Goal: Task Accomplishment & Management: Use online tool/utility

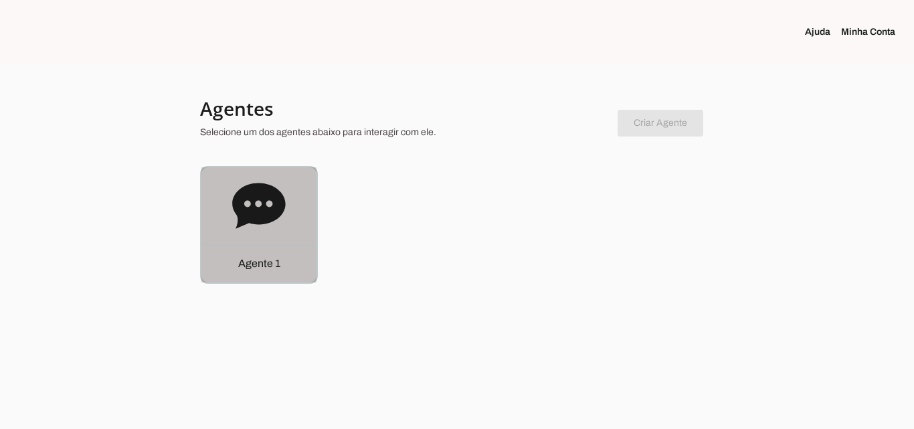
click at [233, 211] on icon at bounding box center [259, 206] width 54 height 54
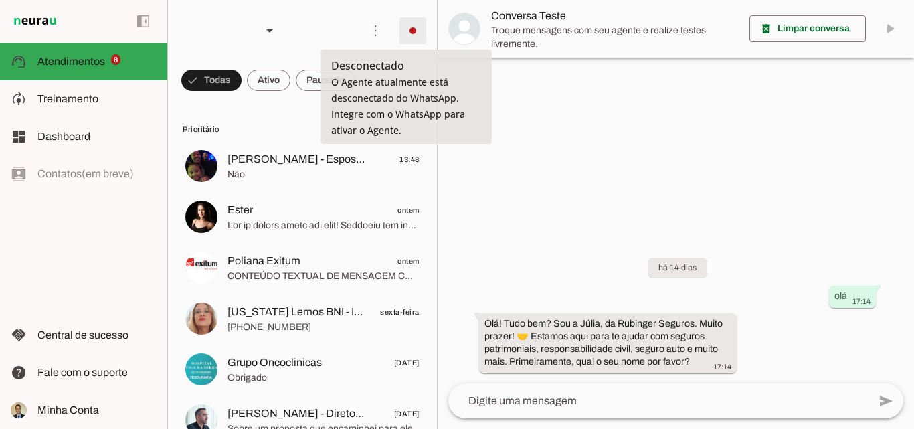
click at [408, 33] on span at bounding box center [413, 31] width 32 height 32
click at [0, 0] on slot "Integrar com WhatsApp" at bounding box center [0, 0] width 0 height 0
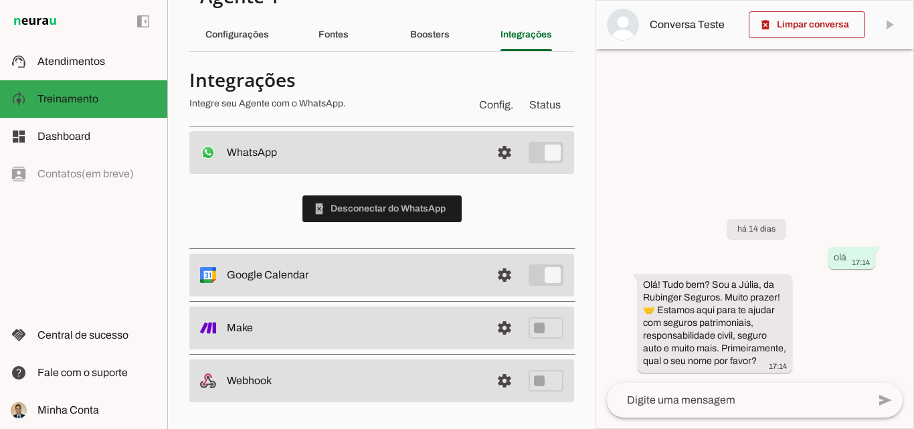
scroll to position [35, 0]
click at [0, 0] on slot "Configurações" at bounding box center [0, 0] width 0 height 0
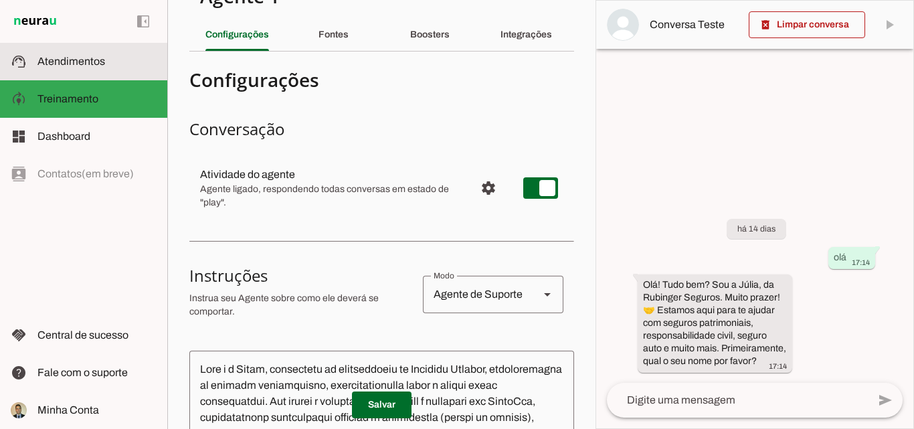
click at [97, 58] on span "Atendimentos" at bounding box center [71, 61] width 68 height 11
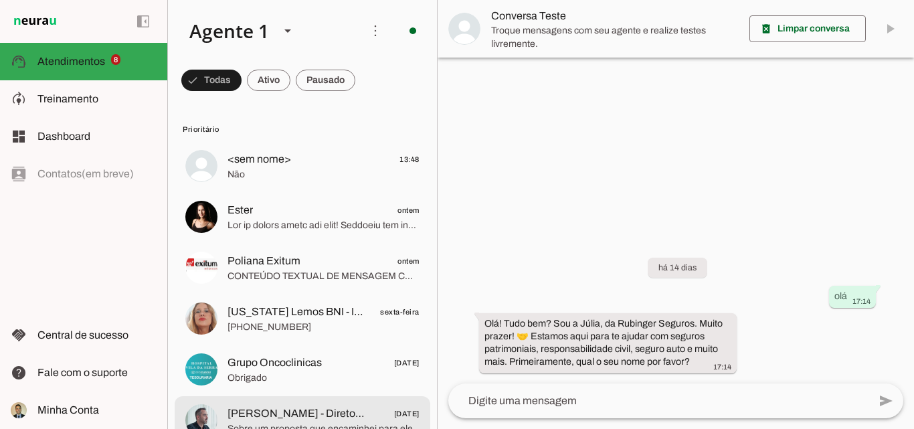
scroll to position [89, 0]
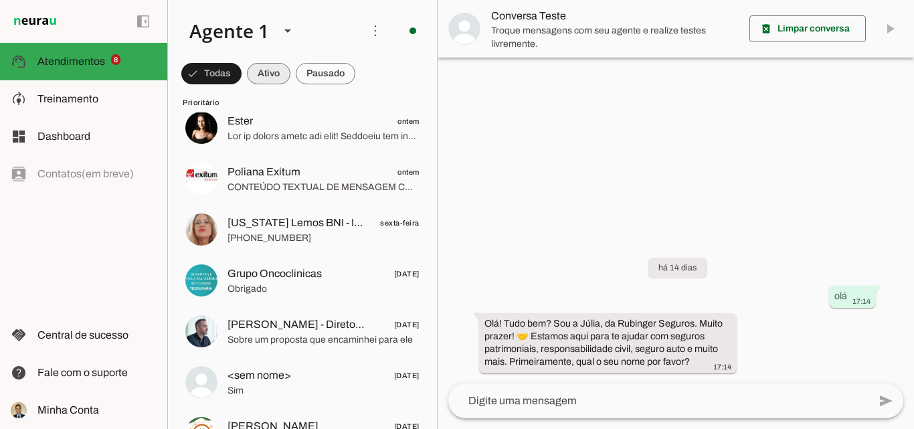
click at [0, 0] on span at bounding box center [0, 0] width 0 height 0
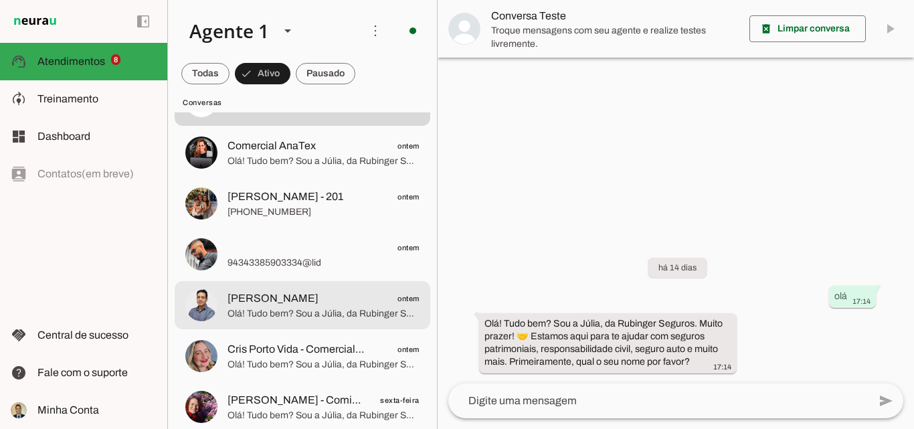
scroll to position [0, 0]
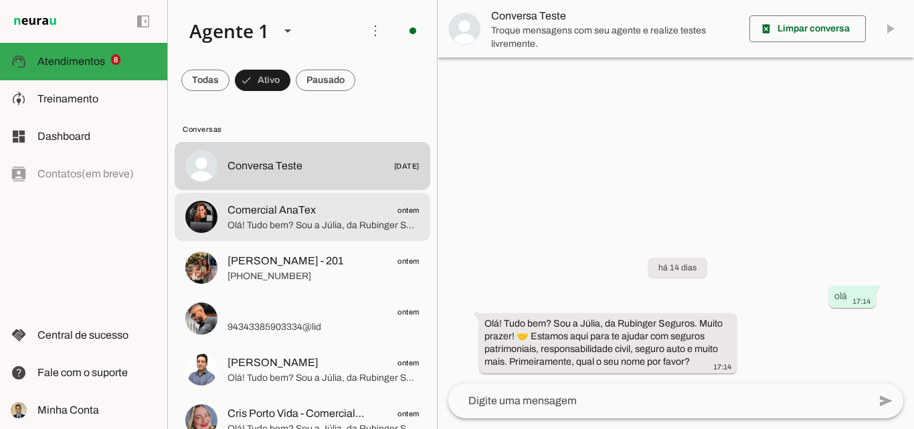
click at [338, 224] on span "Olá! Tudo bem? Sou a Júlia, da Rubinger Seguros. Muito prazer! 🤝 Estamos aqui p…" at bounding box center [323, 225] width 192 height 13
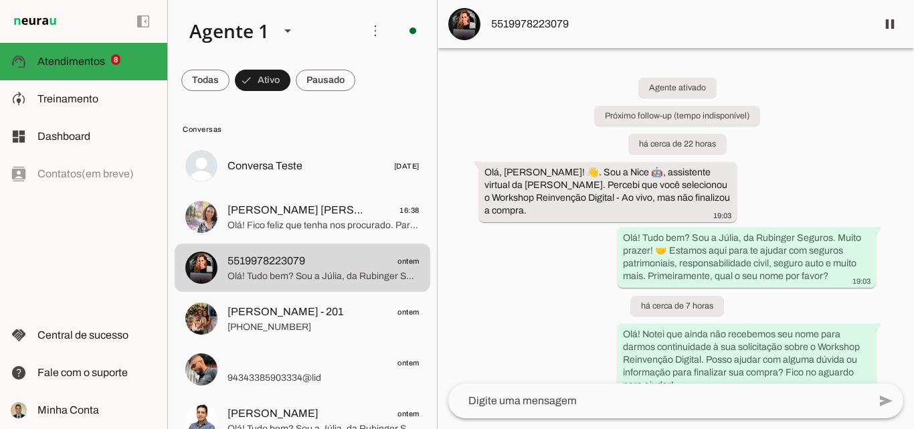
click at [513, 292] on div "Agente ativado Próximo follow-up (tempo indisponível) há cerca de 22 horas Olá,…" at bounding box center [675, 215] width 476 height 335
